Goal: Task Accomplishment & Management: Manage account settings

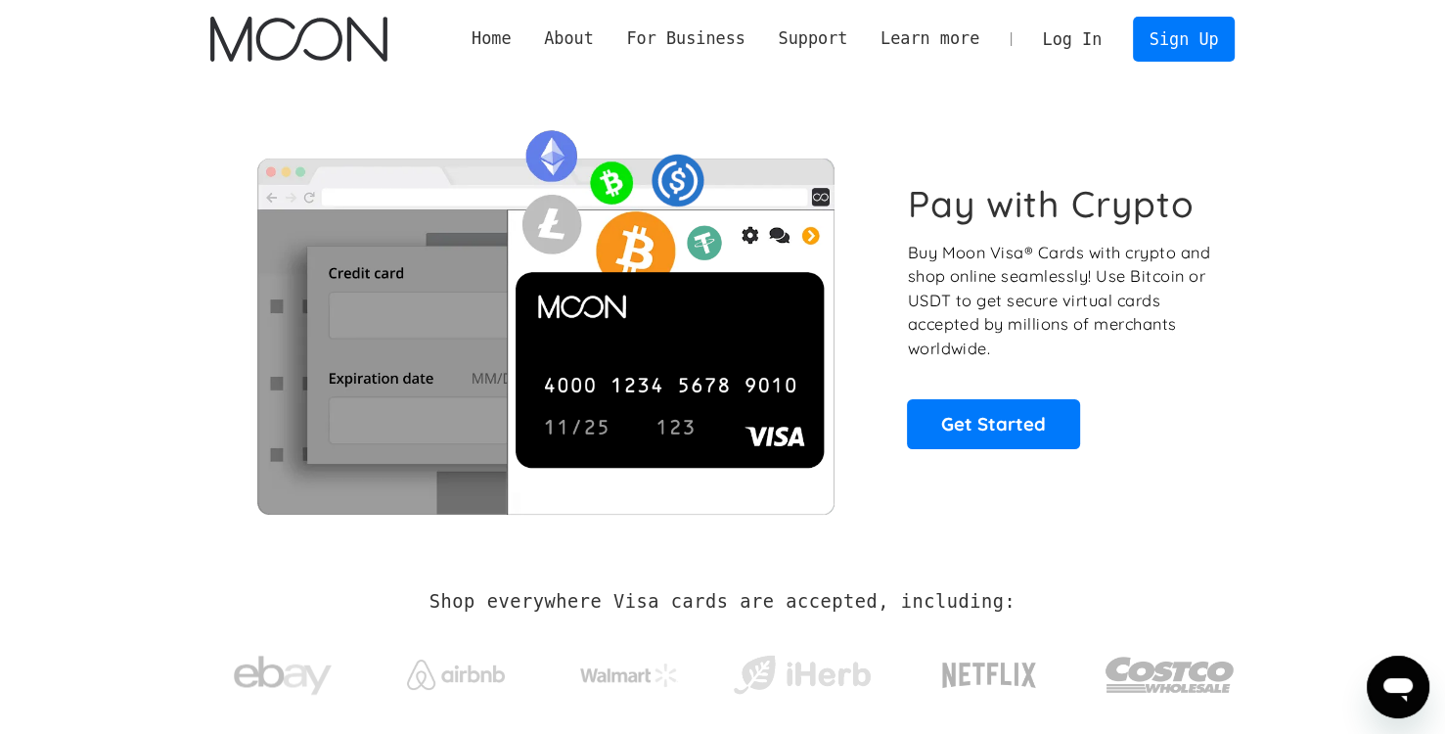
click at [1077, 39] on link "Log In" at bounding box center [1072, 39] width 92 height 43
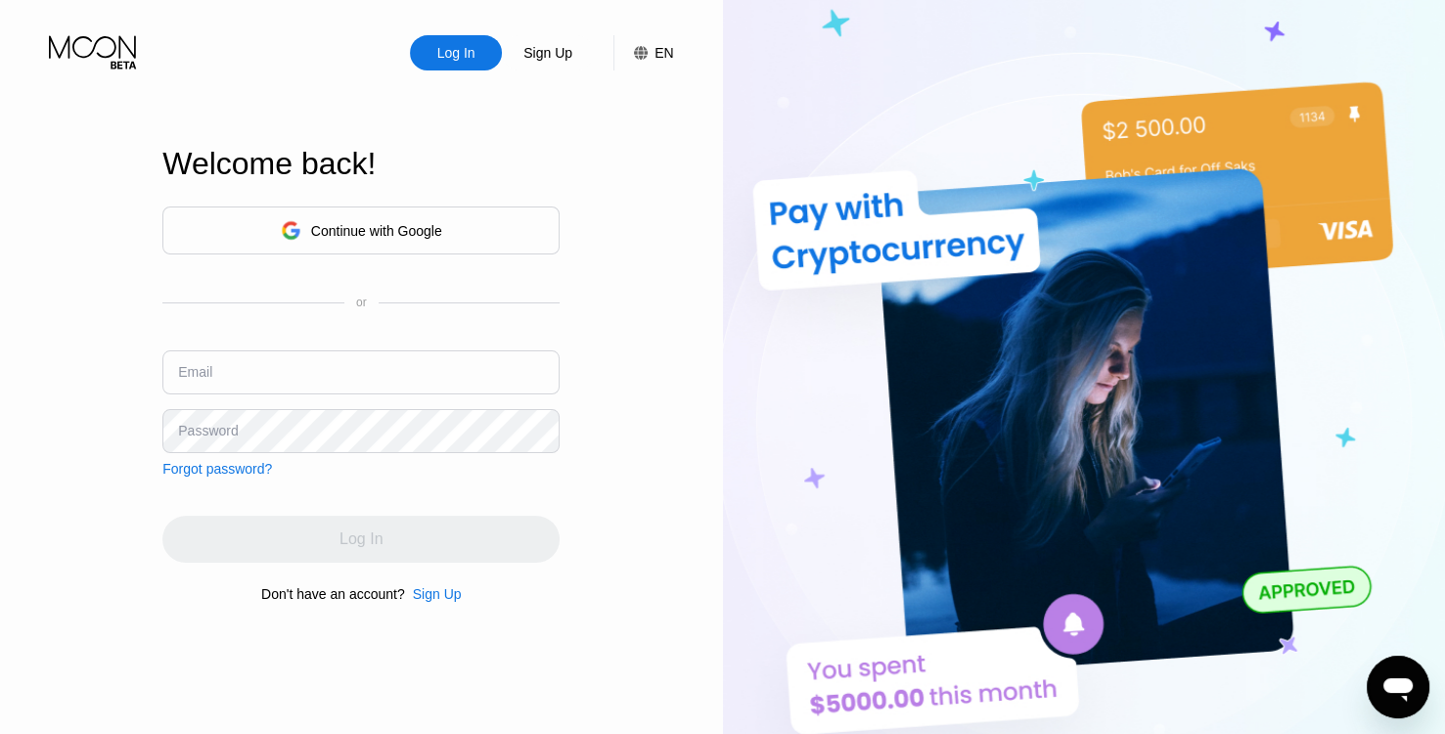
click at [378, 226] on div "Continue with Google" at bounding box center [376, 231] width 131 height 16
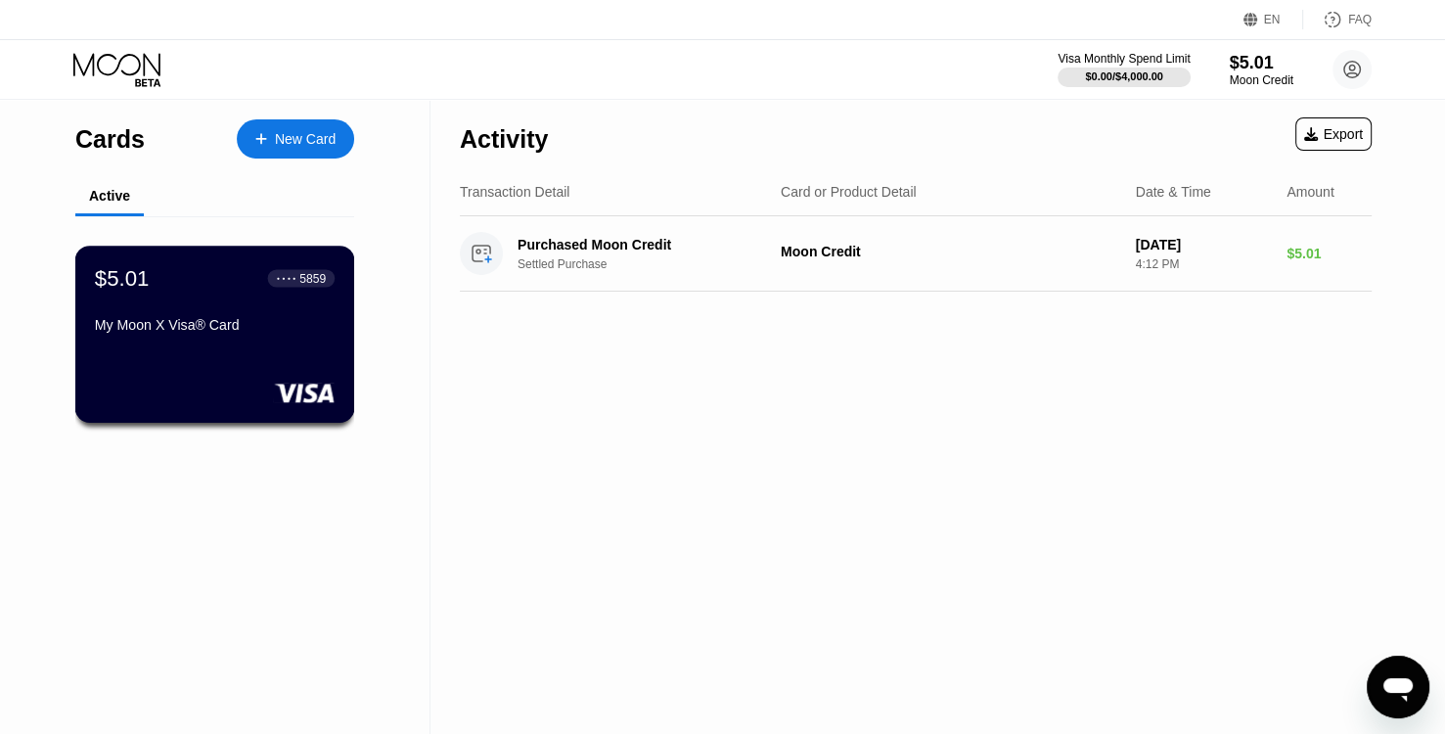
click at [295, 281] on div "● ● ● ●" at bounding box center [287, 278] width 20 height 6
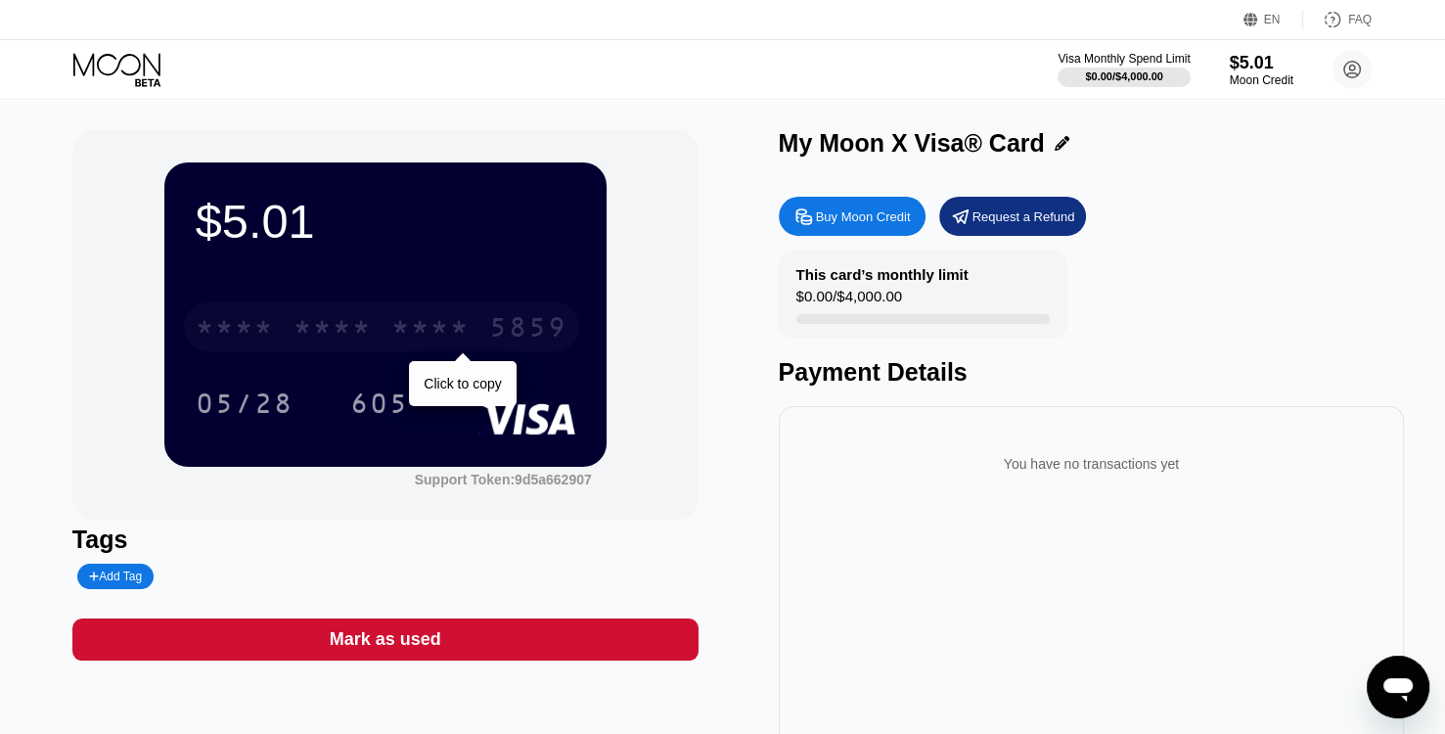
click at [467, 335] on div "* * * *" at bounding box center [430, 329] width 78 height 31
